Goal: Information Seeking & Learning: Compare options

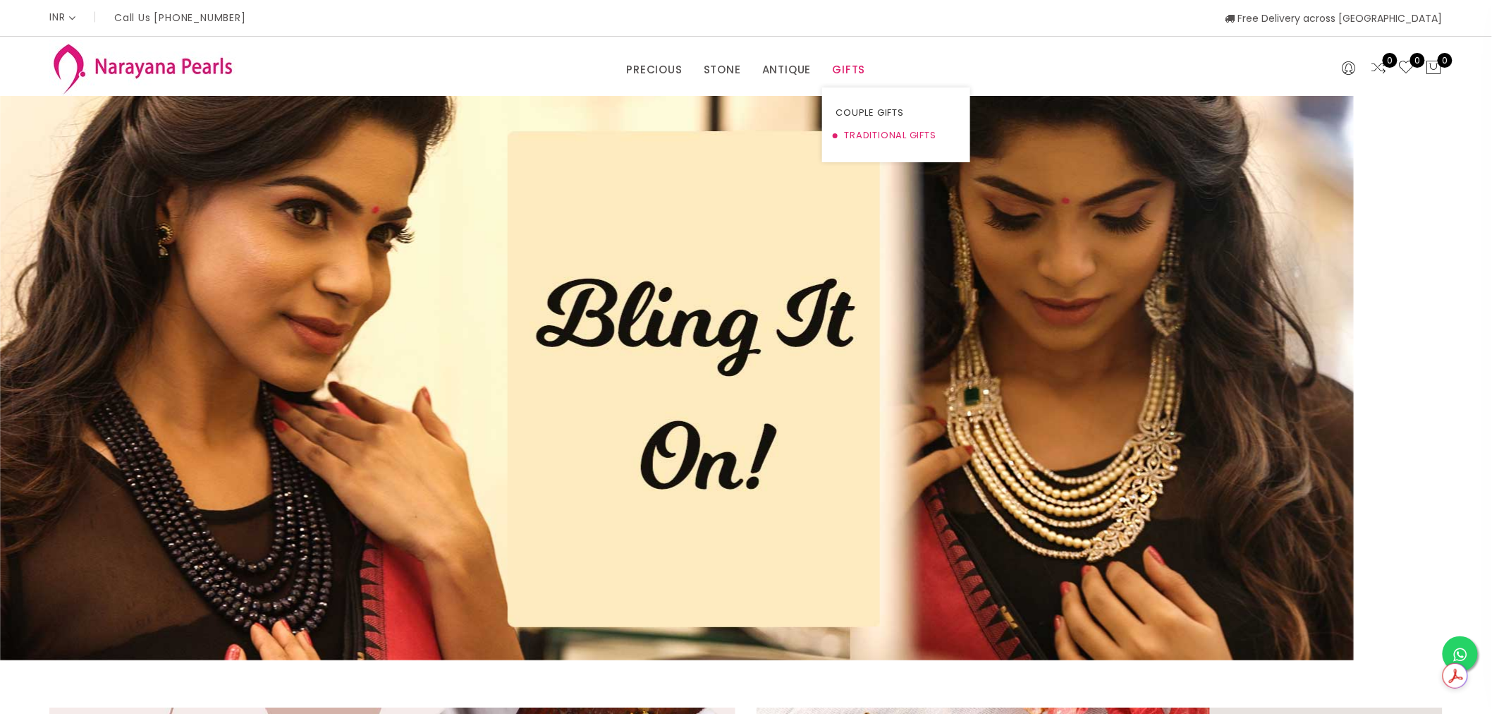
click at [862, 133] on link "TRADITIONAL GIFTS" at bounding box center [896, 135] width 120 height 23
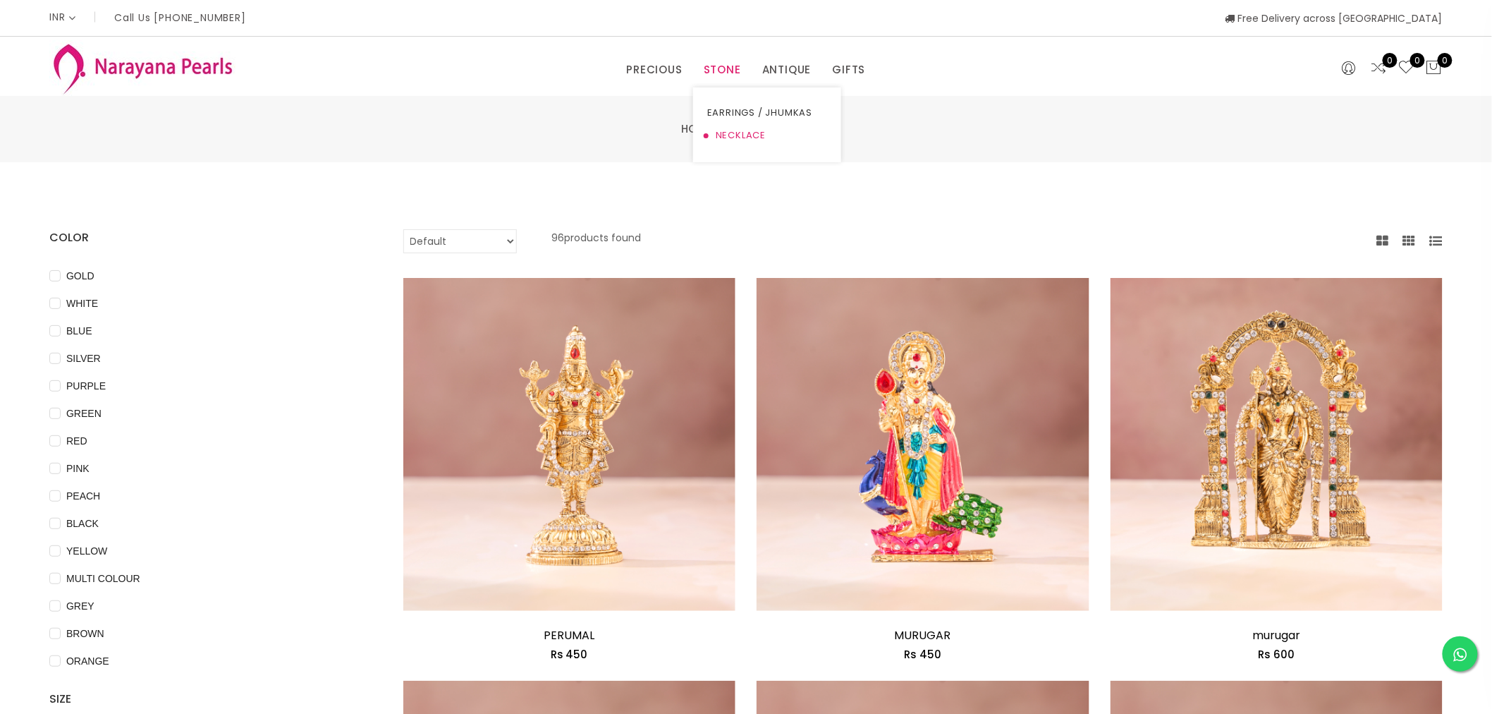
click at [719, 131] on link "NECKLACE" at bounding box center [767, 135] width 120 height 23
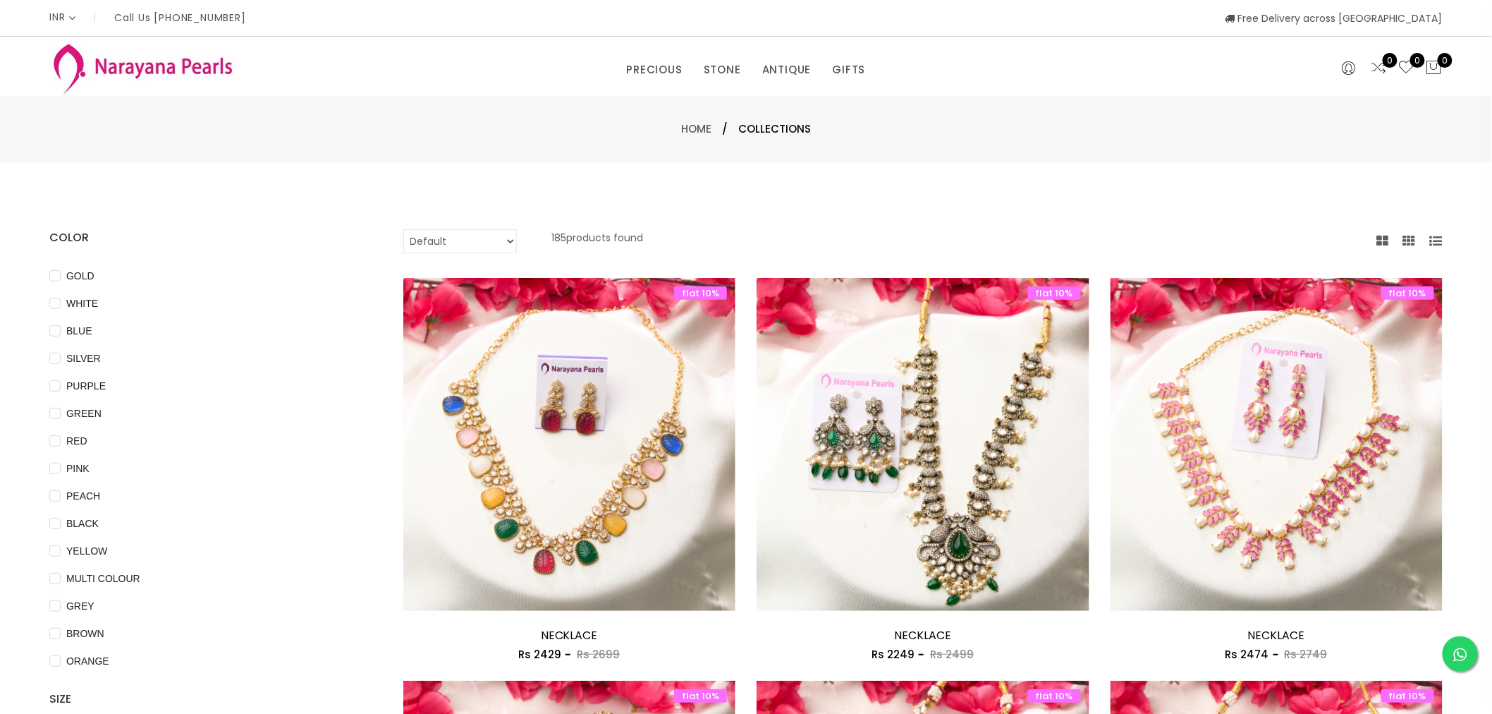
click at [1434, 238] on icon at bounding box center [1436, 241] width 13 height 13
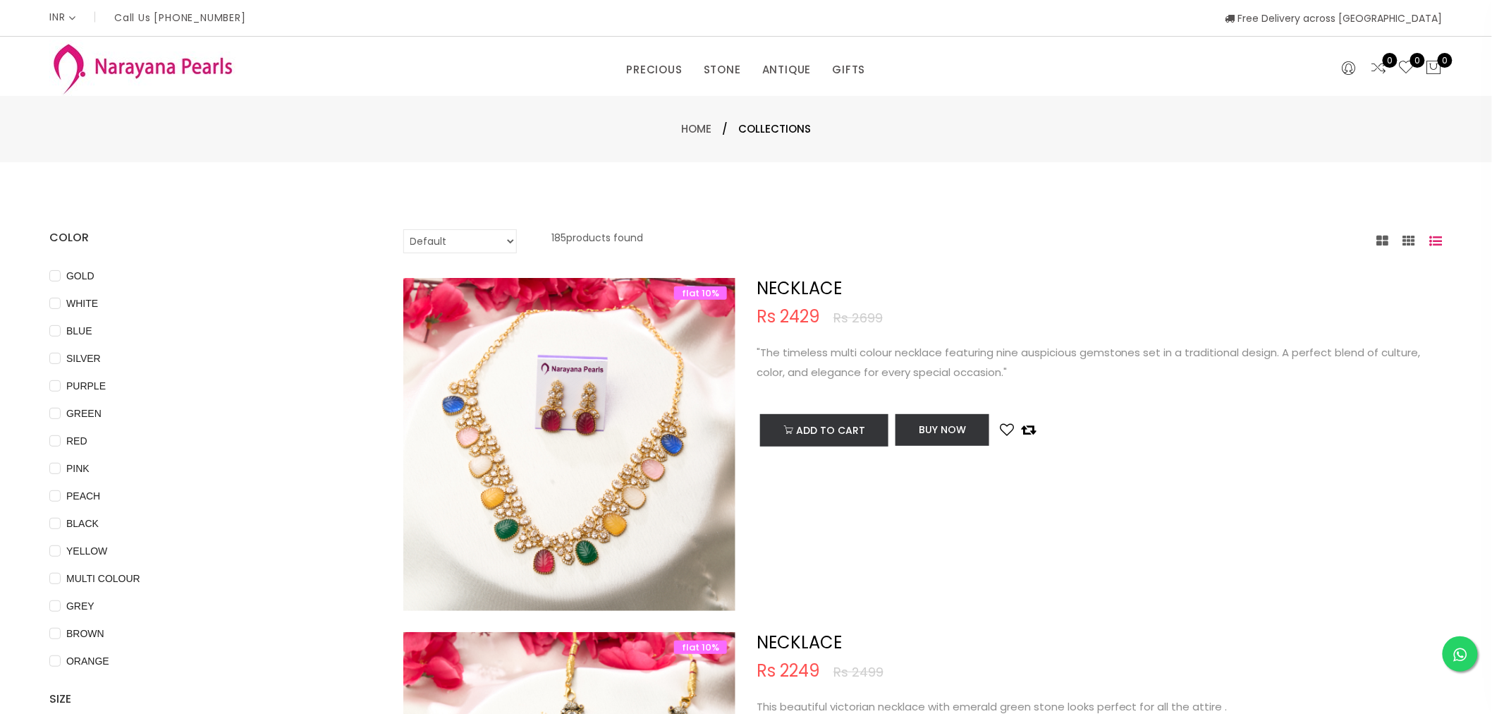
click at [1433, 238] on icon at bounding box center [1436, 241] width 13 height 13
click at [1435, 238] on icon at bounding box center [1436, 241] width 13 height 13
click at [1414, 236] on icon at bounding box center [1409, 241] width 13 height 13
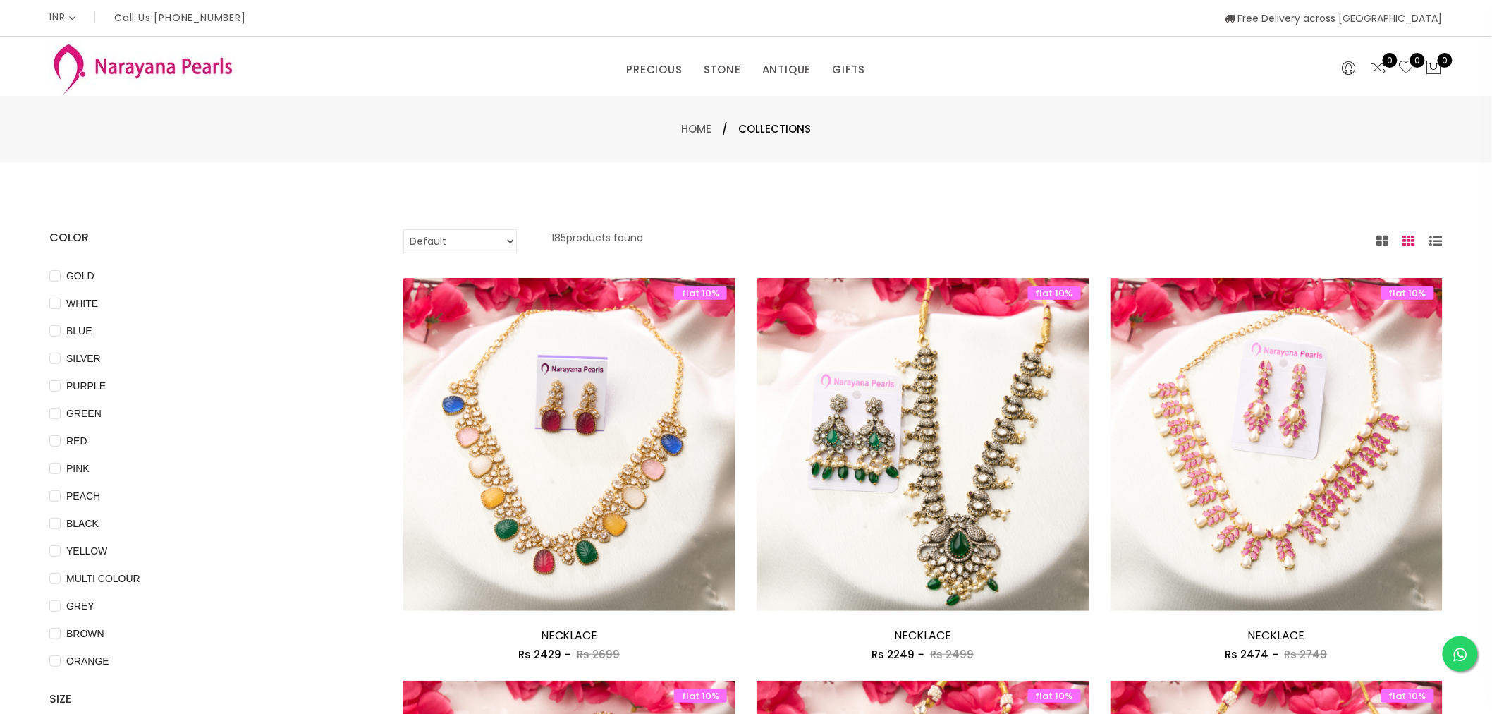
click at [510, 242] on select "Default Price - High to Low Price - Low to High" at bounding box center [460, 241] width 114 height 24
select select "priceHighToLow"
click at [403, 229] on select "Default Price - High to Low Price - Low to High" at bounding box center [460, 241] width 114 height 24
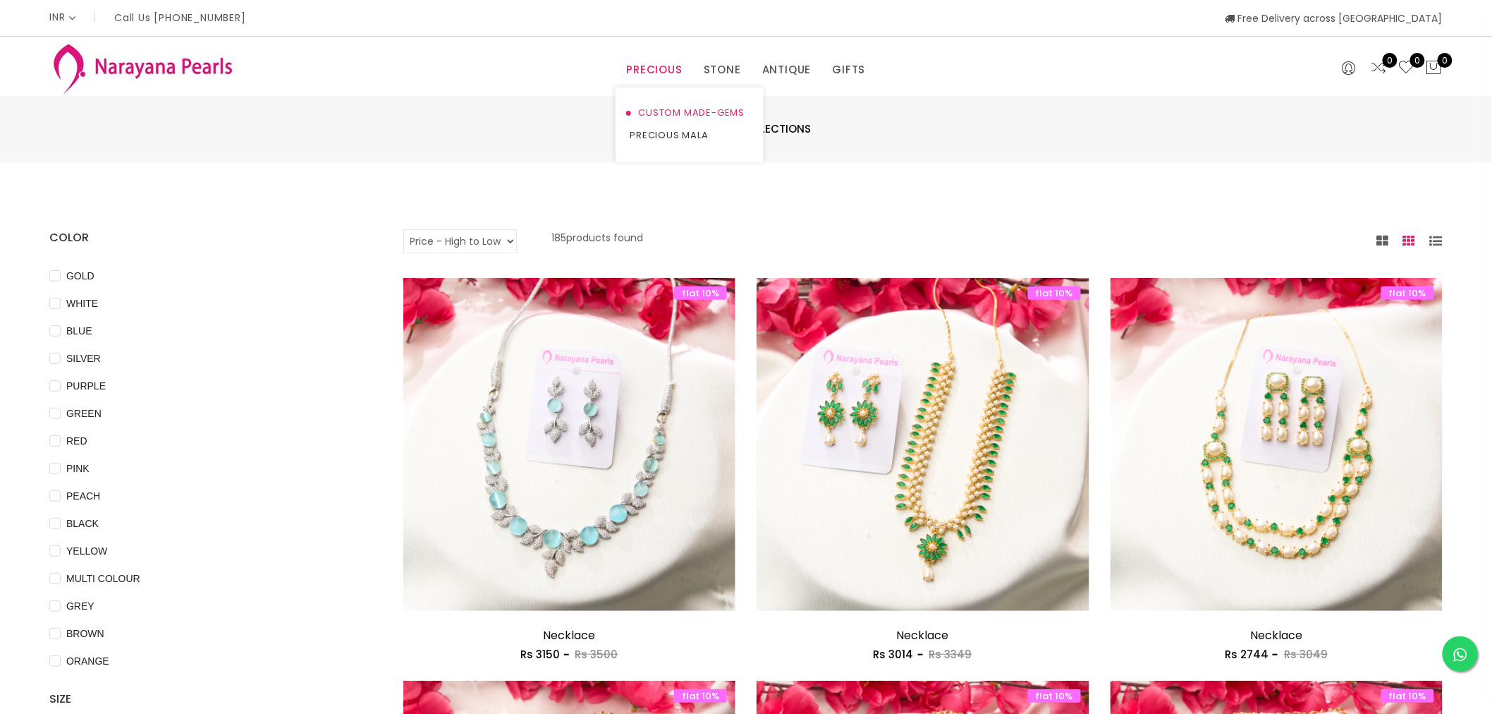
click at [666, 111] on link "CUSTOM MADE-GEMS" at bounding box center [690, 113] width 120 height 23
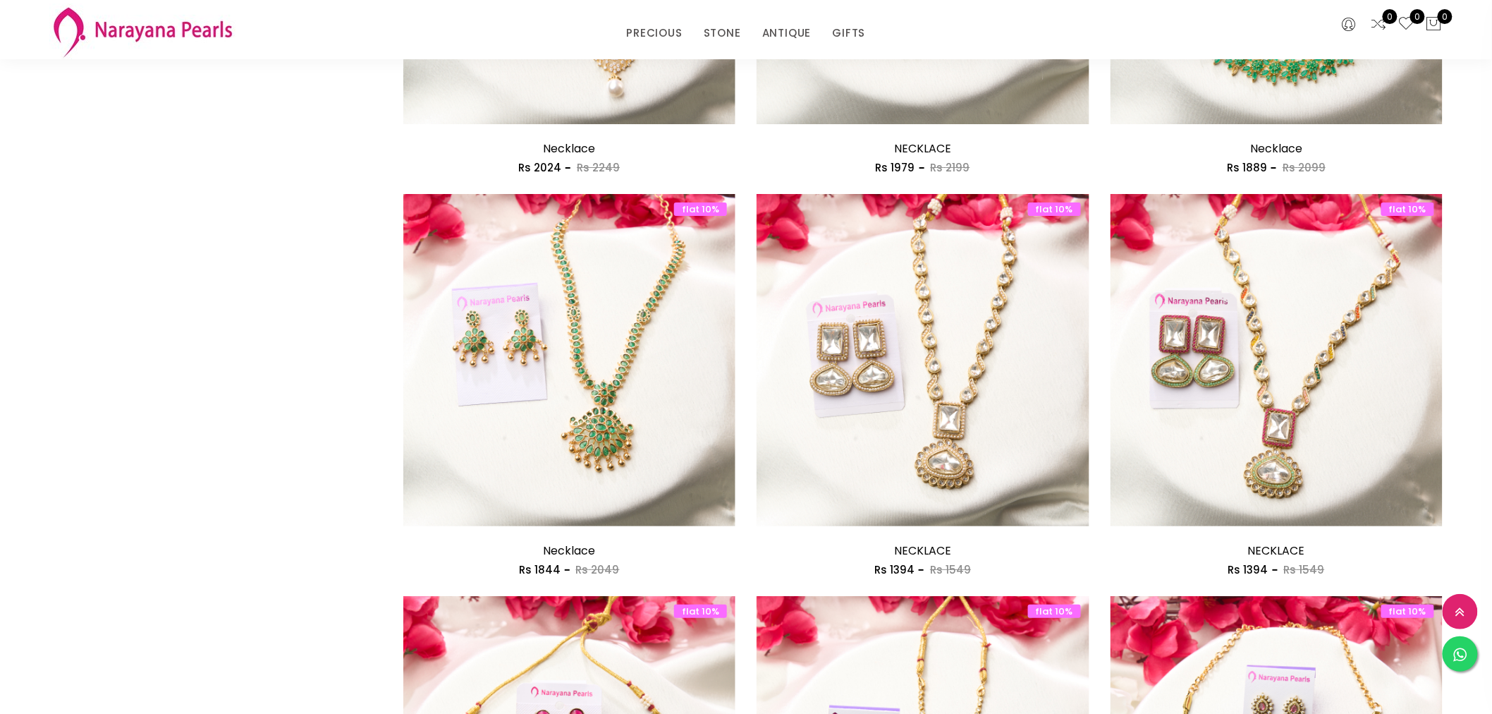
scroll to position [2506, 0]
